Goal: Task Accomplishment & Management: Manage account settings

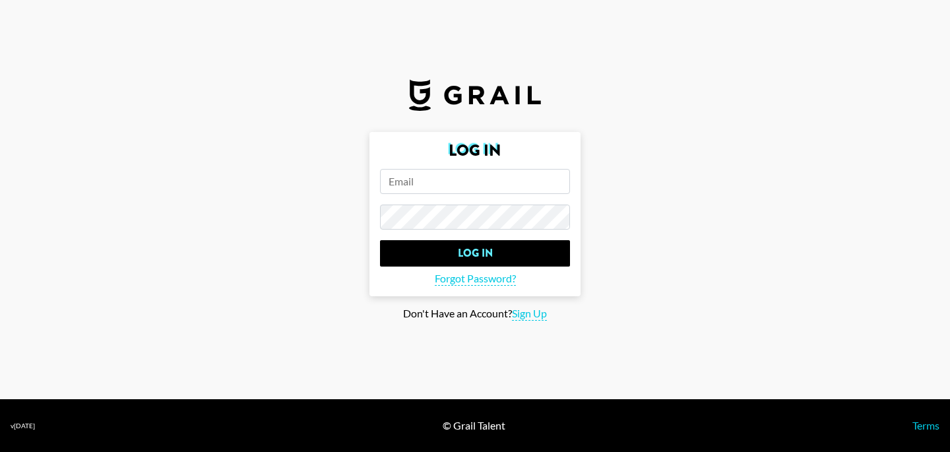
click at [479, 179] on input "email" at bounding box center [475, 181] width 190 height 25
click at [453, 180] on input "email" at bounding box center [475, 181] width 190 height 25
click at [472, 279] on span "Forgot Password?" at bounding box center [475, 279] width 81 height 14
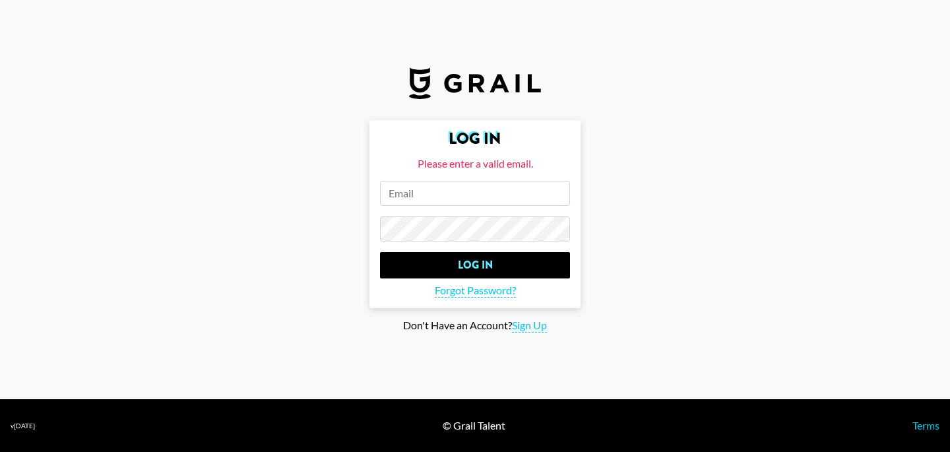
click at [466, 192] on input "email" at bounding box center [475, 193] width 190 height 25
type input "T"
type input "a"
type input "natasha.nillarat@grail-talent.com"
click at [380, 252] on input "Log In" at bounding box center [475, 265] width 190 height 26
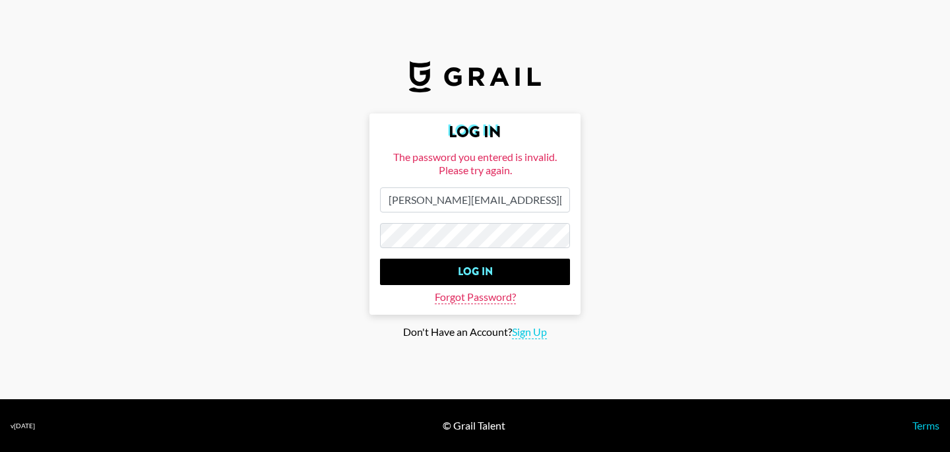
click at [463, 300] on span "Forgot Password?" at bounding box center [475, 297] width 81 height 14
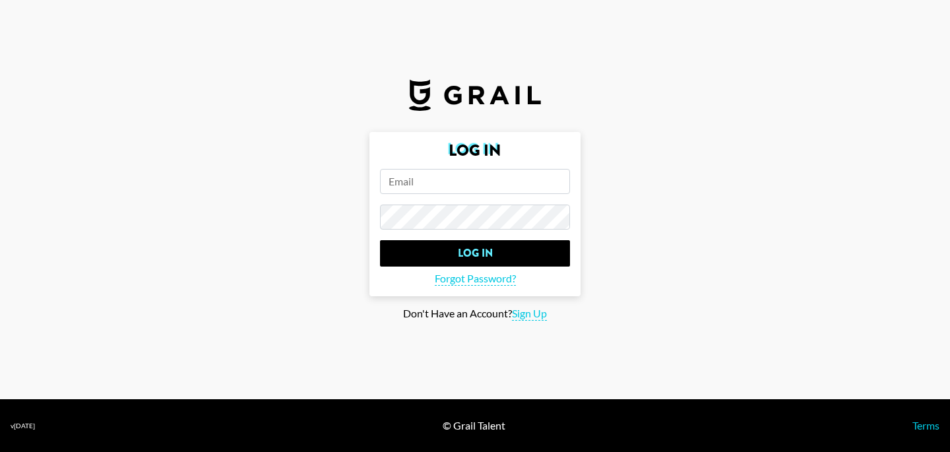
click at [447, 183] on input "email" at bounding box center [475, 181] width 190 height 25
type input "t"
type input "natasha.nillarat@grail-talent.com"
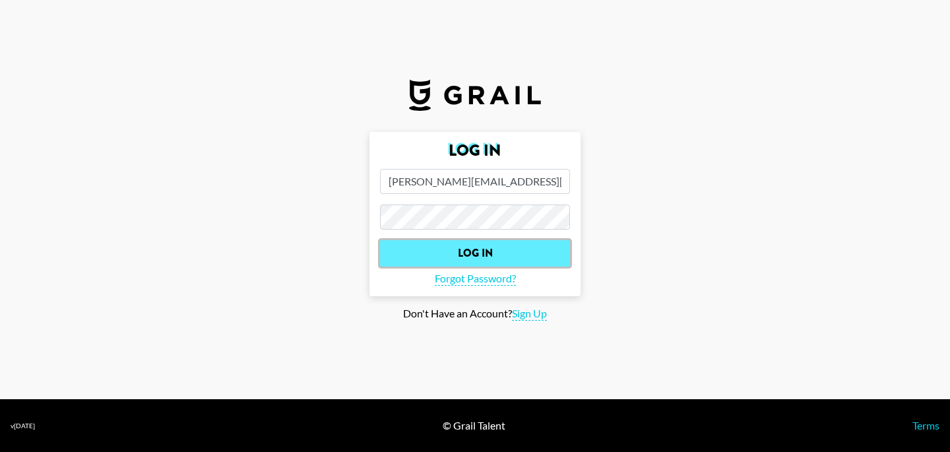
click at [470, 254] on input "Log In" at bounding box center [475, 253] width 190 height 26
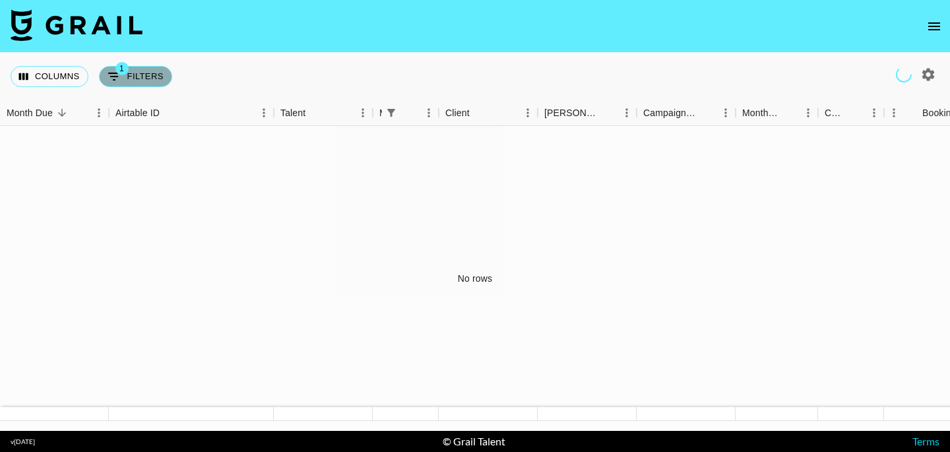
click at [115, 79] on icon "Show filters" at bounding box center [114, 77] width 16 height 16
select select "managerIds"
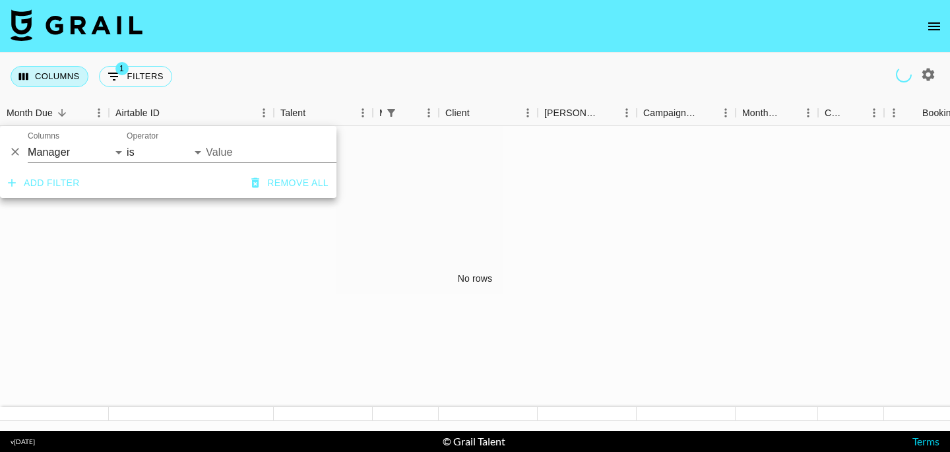
click at [33, 71] on button "Columns" at bounding box center [50, 76] width 78 height 21
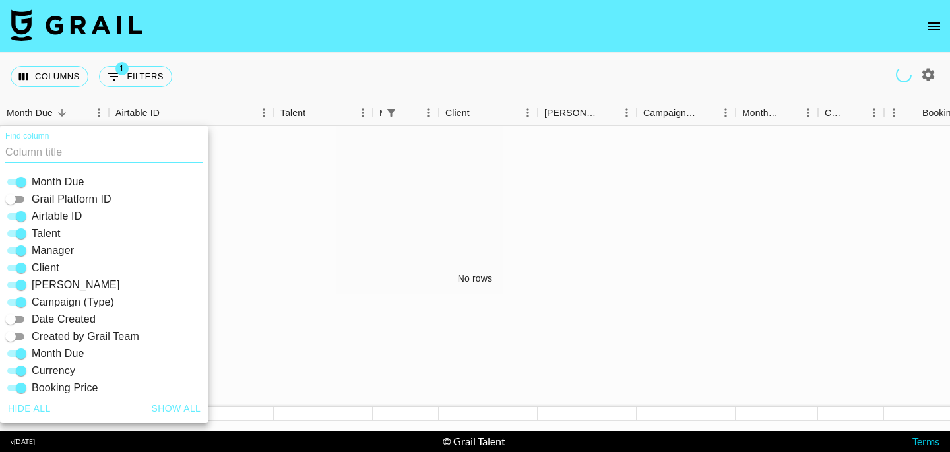
click at [269, 193] on div "No rows" at bounding box center [475, 278] width 950 height 305
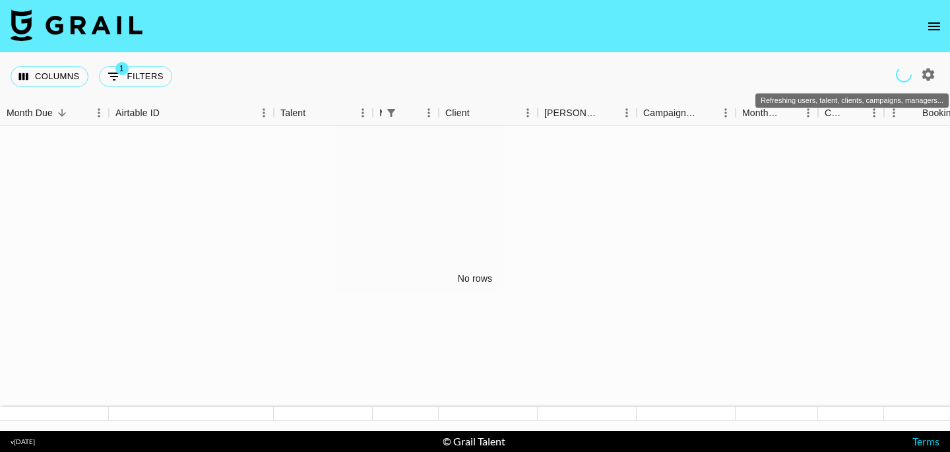
click at [906, 73] on icon "Refreshing users, talent, clients, campaigns, managers..." at bounding box center [904, 75] width 16 height 16
click at [937, 26] on icon "open drawer" at bounding box center [934, 26] width 12 height 8
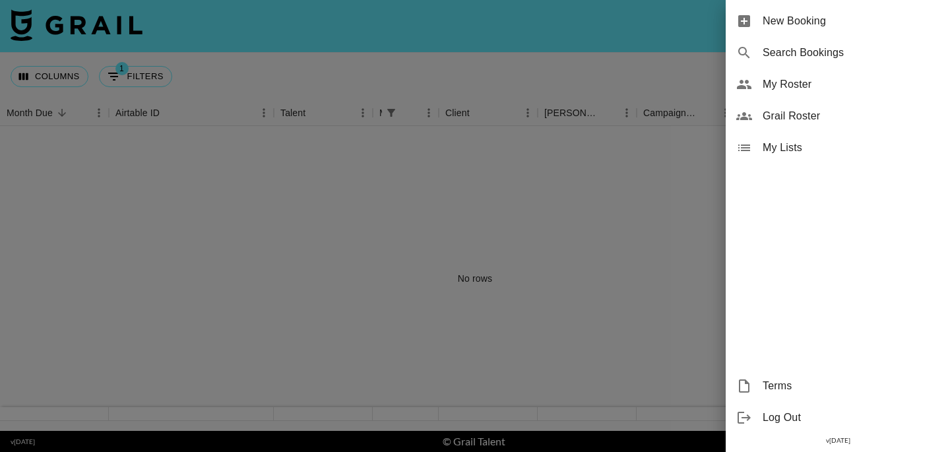
click at [775, 81] on span "My Roster" at bounding box center [851, 85] width 177 height 16
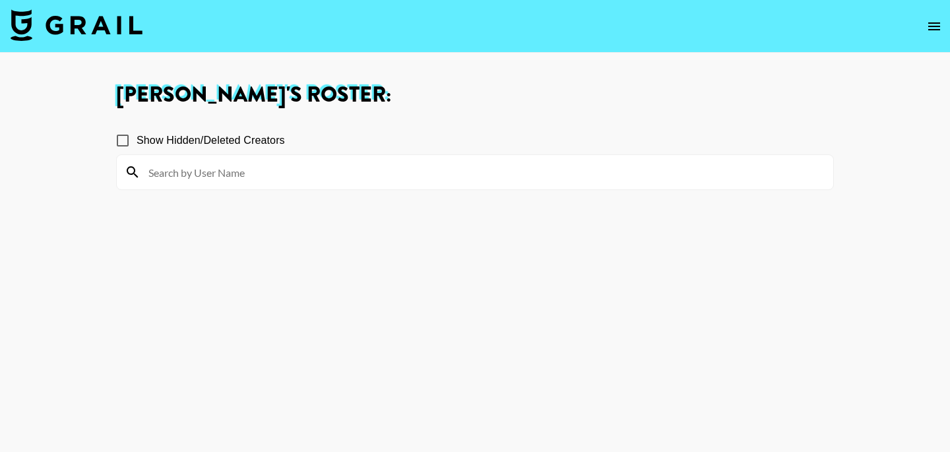
click at [259, 170] on input at bounding box center [483, 172] width 685 height 21
type input "g"
